Goal: Task Accomplishment & Management: Use online tool/utility

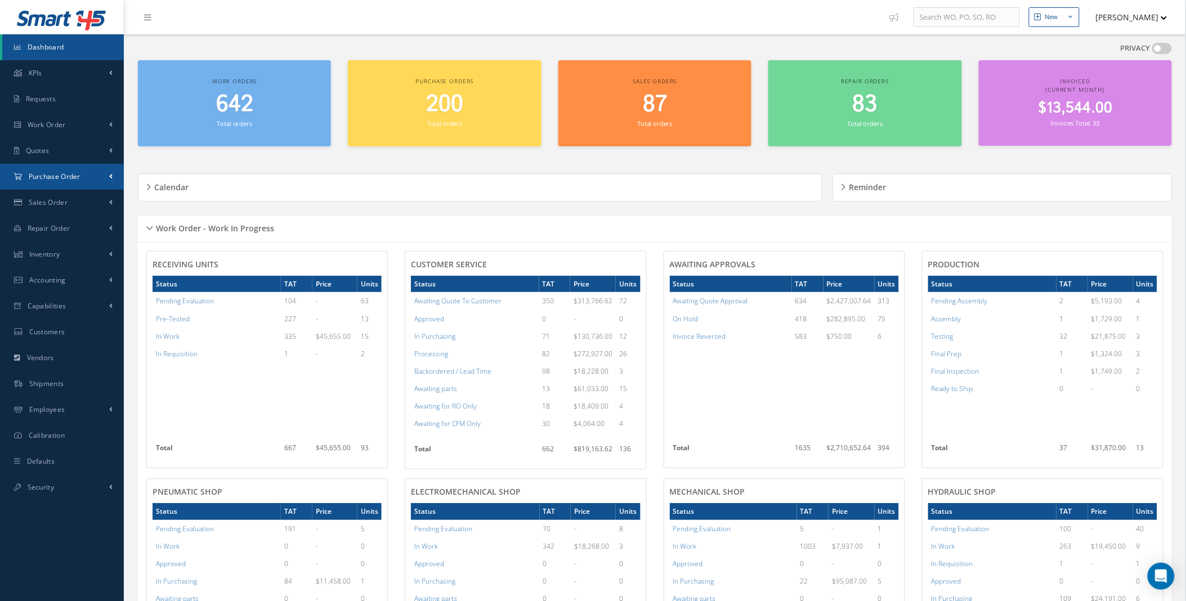
click at [90, 176] on link "Purchase Order" at bounding box center [62, 177] width 124 height 26
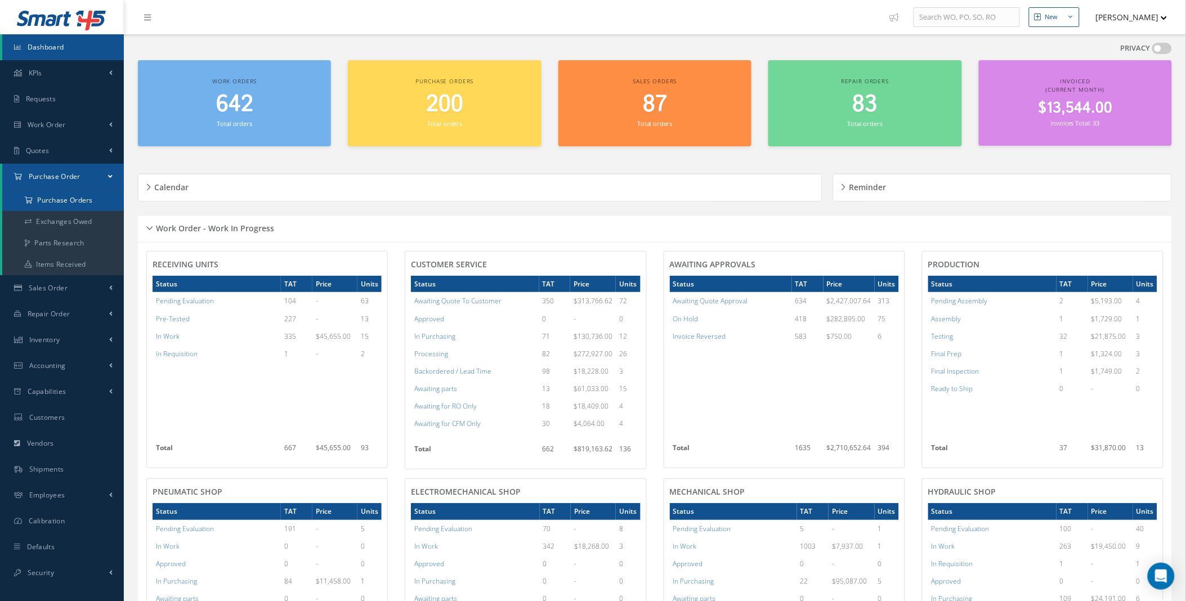
click at [75, 204] on a=1&status_id=2&status_id=3&status_id=5&collapsedFilters"] "Purchase Orders" at bounding box center [63, 200] width 122 height 21
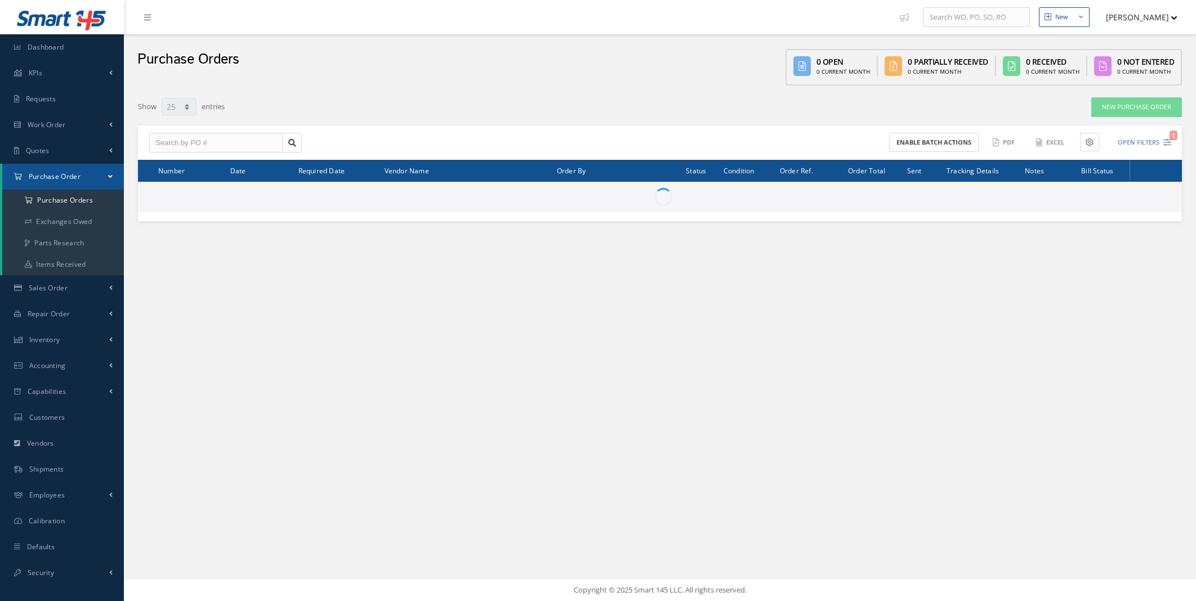
select select "25"
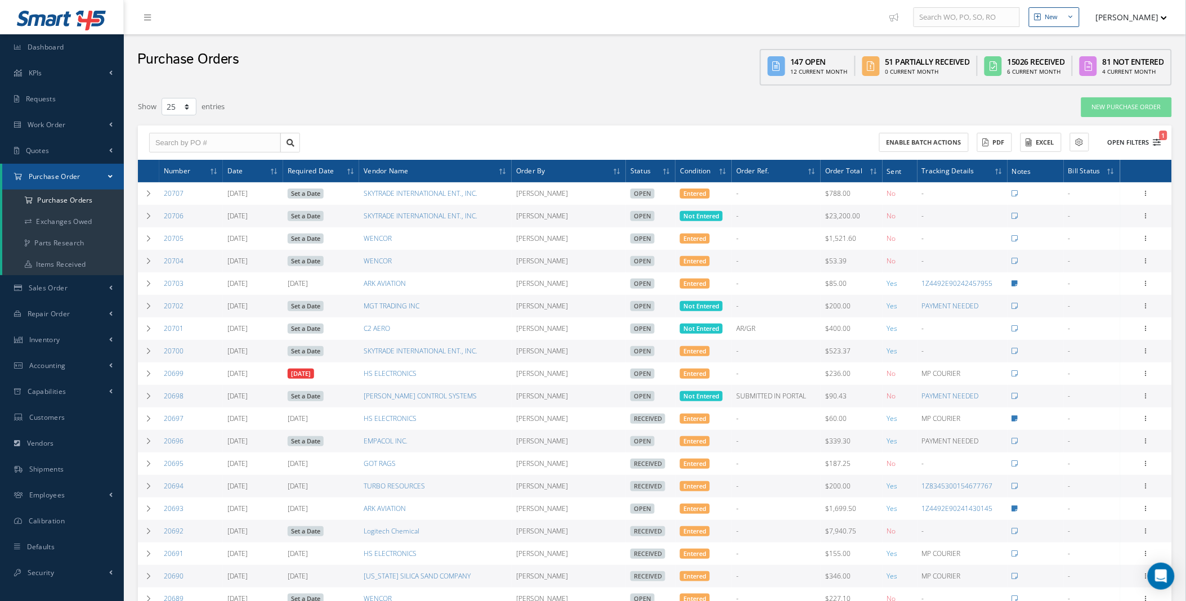
click at [1146, 143] on button "Open Filters 1" at bounding box center [1130, 142] width 64 height 19
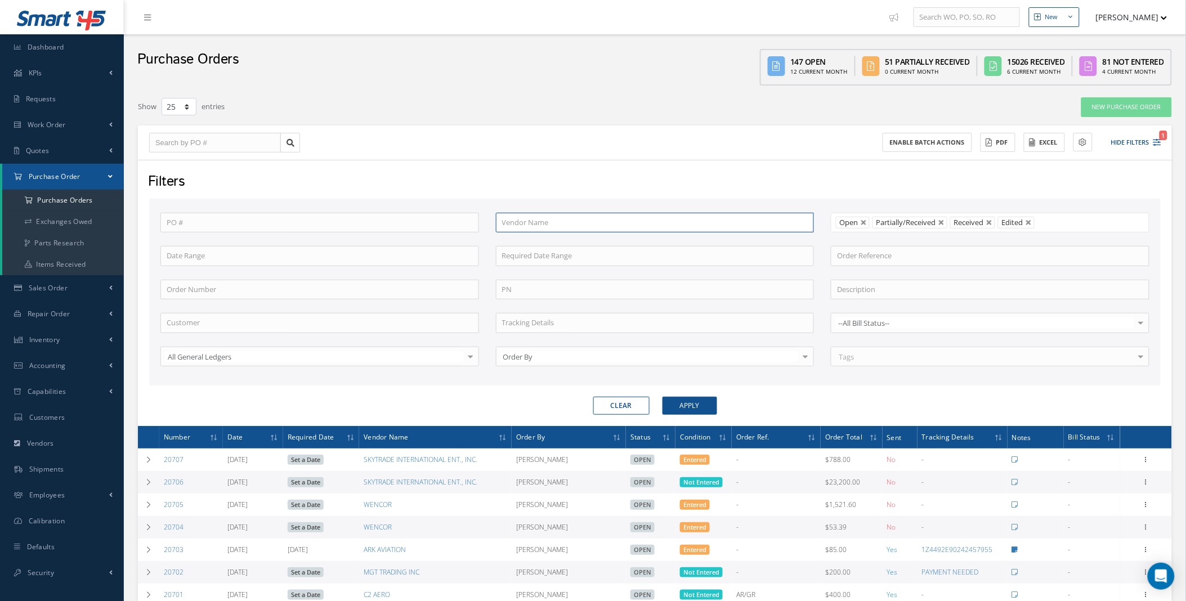
click at [545, 216] on input "text" at bounding box center [655, 223] width 319 height 20
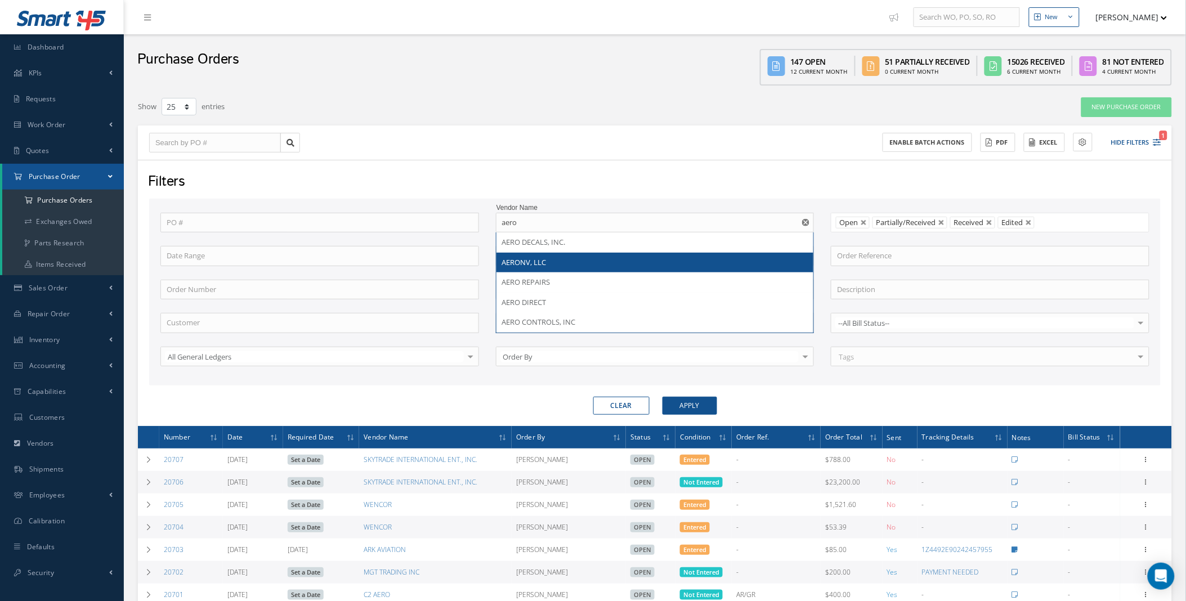
click at [547, 258] on span "AERONV, LLC" at bounding box center [524, 262] width 44 height 10
type input "AERONV, LLC"
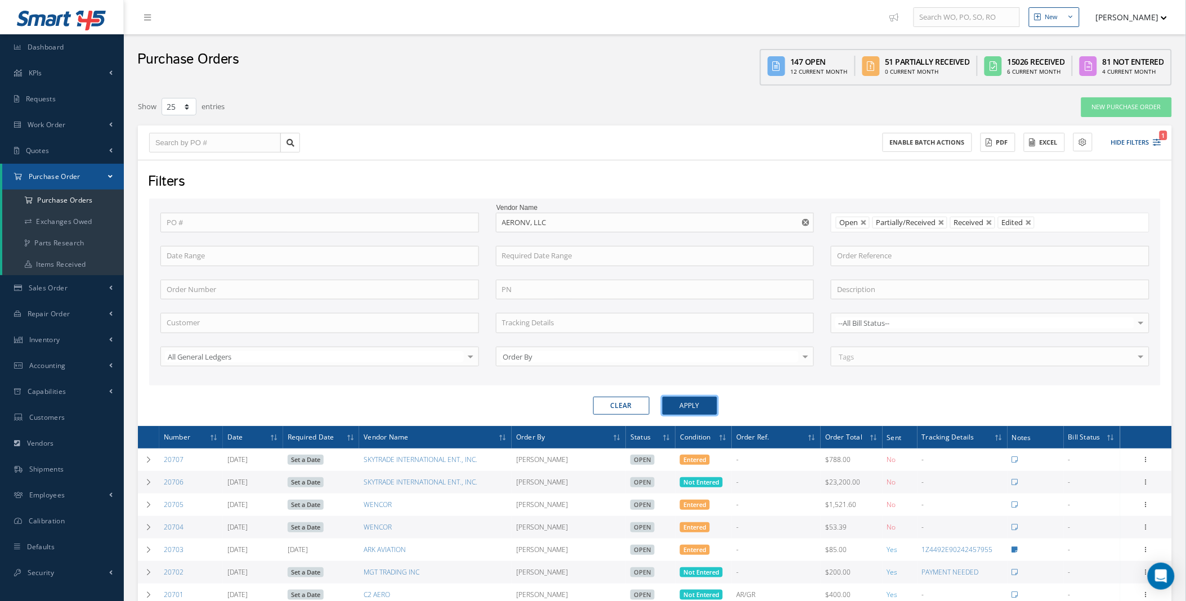
click at [711, 409] on button "Apply" at bounding box center [690, 406] width 55 height 18
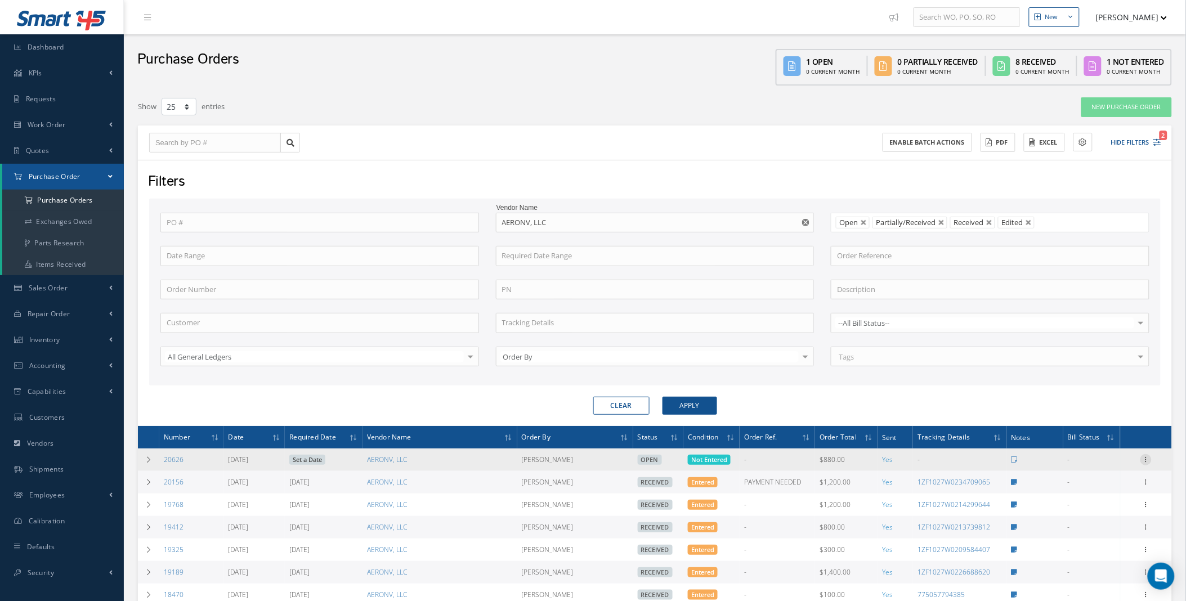
click at [1148, 456] on icon at bounding box center [1146, 458] width 11 height 9
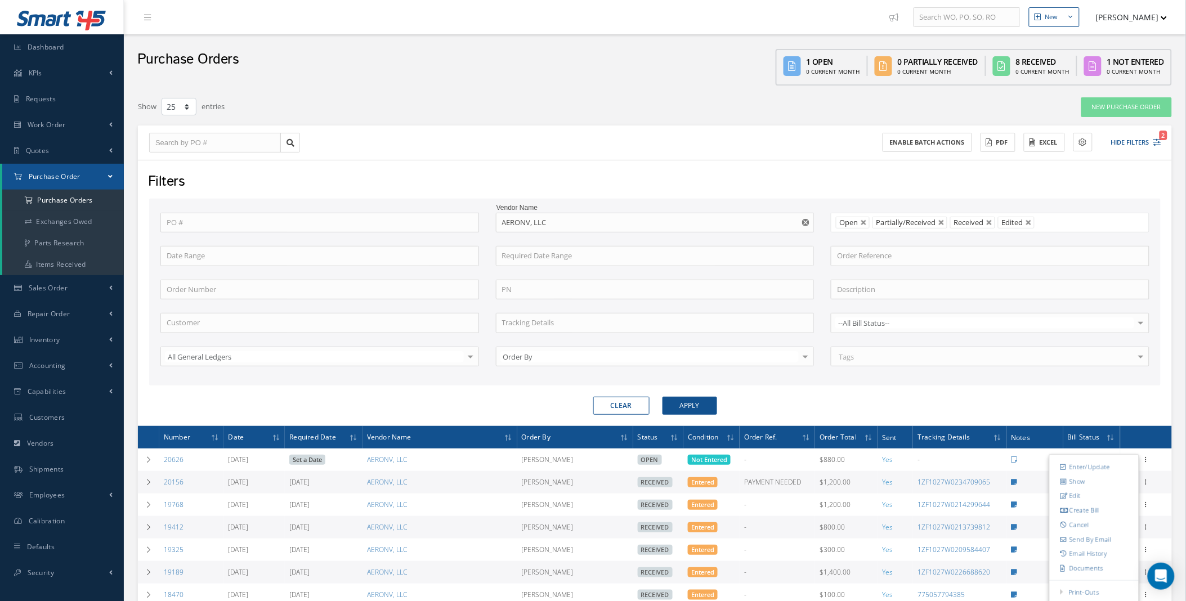
click at [623, 404] on button "Clear" at bounding box center [622, 406] width 56 height 18
type input "All Status"
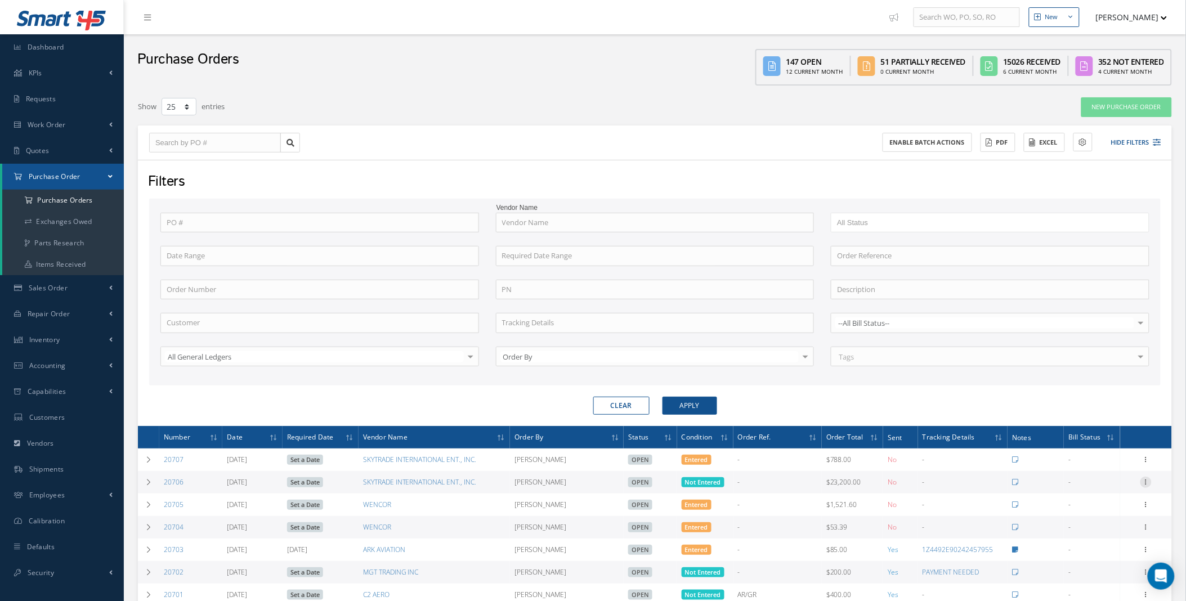
click at [1148, 487] on div at bounding box center [1146, 482] width 11 height 11
click at [1099, 494] on link "Enter/Update" at bounding box center [1094, 490] width 89 height 15
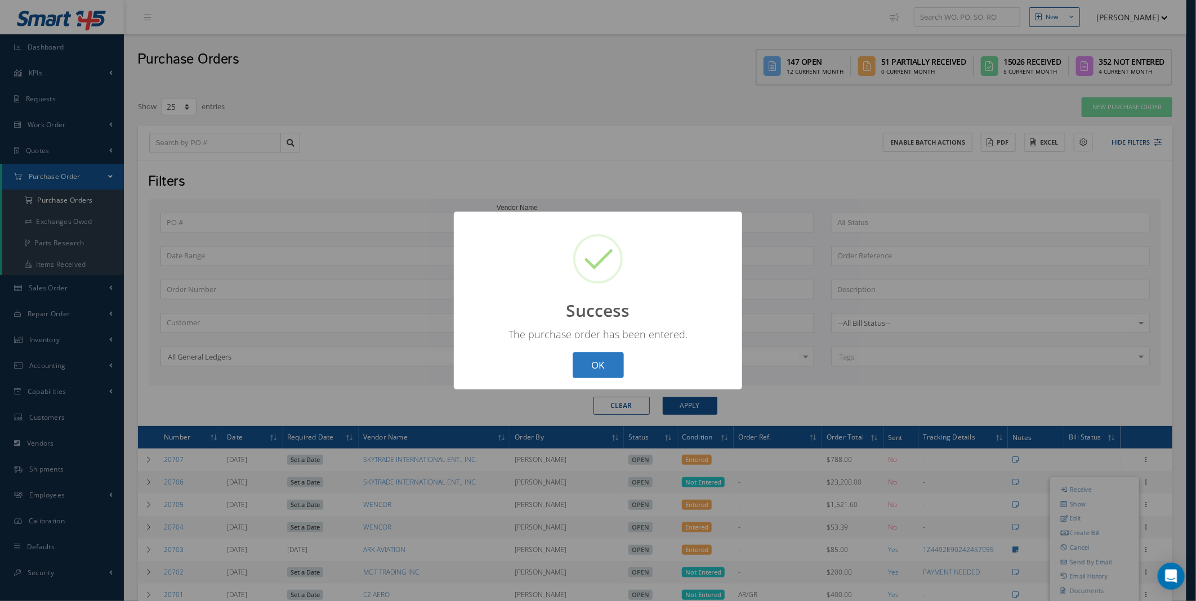
click at [599, 364] on button "OK" at bounding box center [598, 366] width 51 height 26
